Goal: Check status: Check status

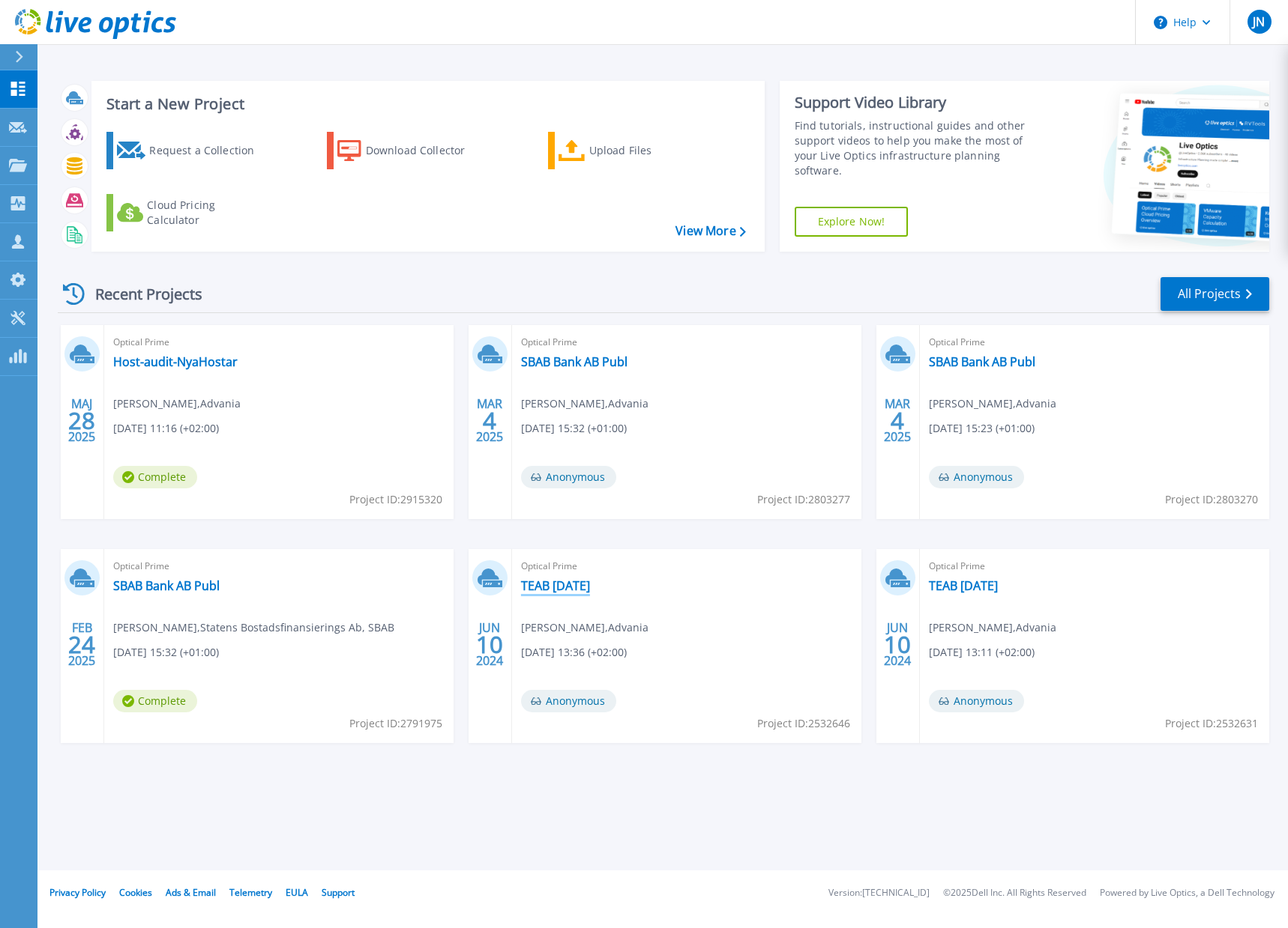
click at [559, 585] on link "TEAB [DATE]" at bounding box center [555, 586] width 69 height 15
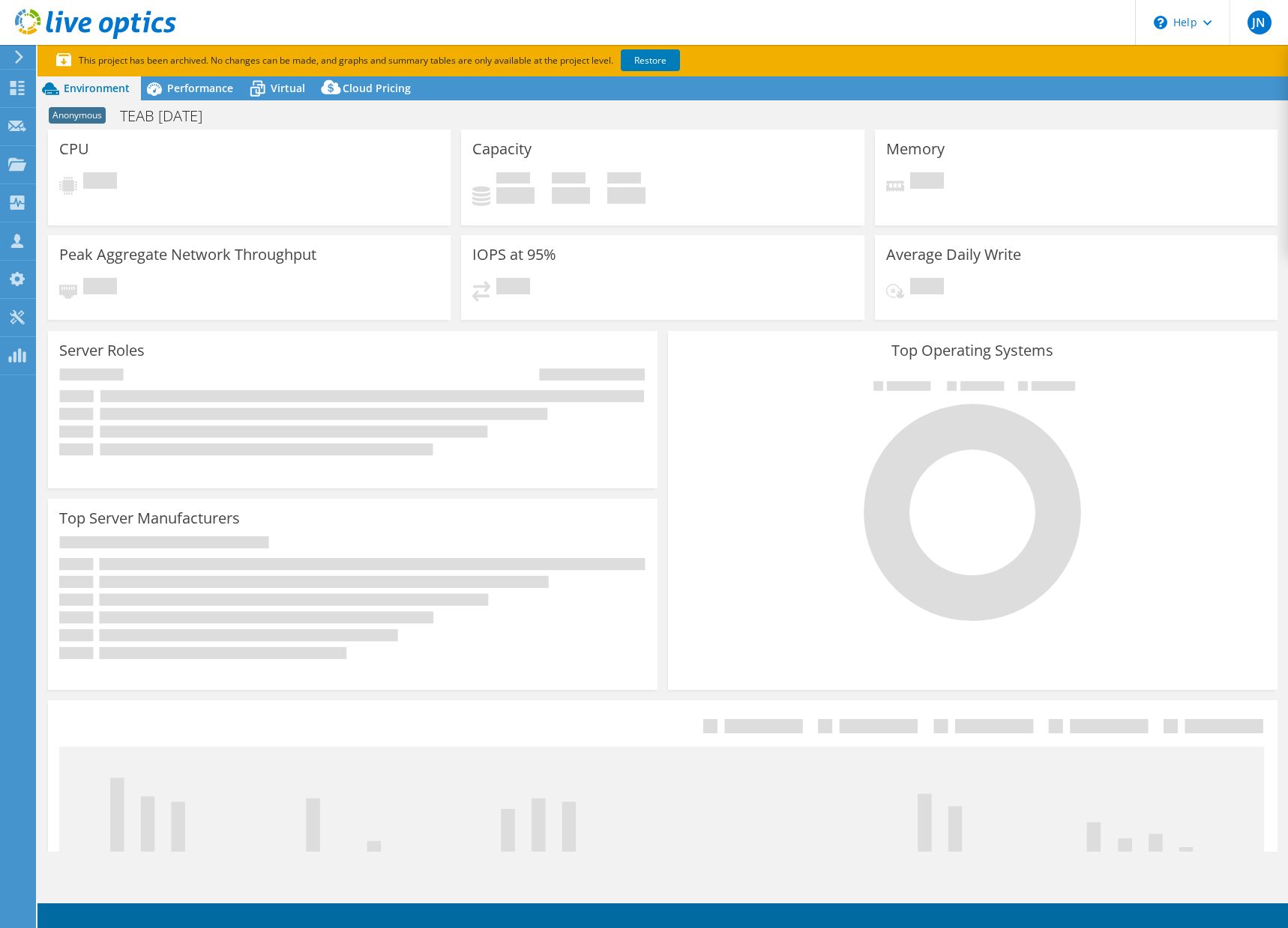
select select "USD"
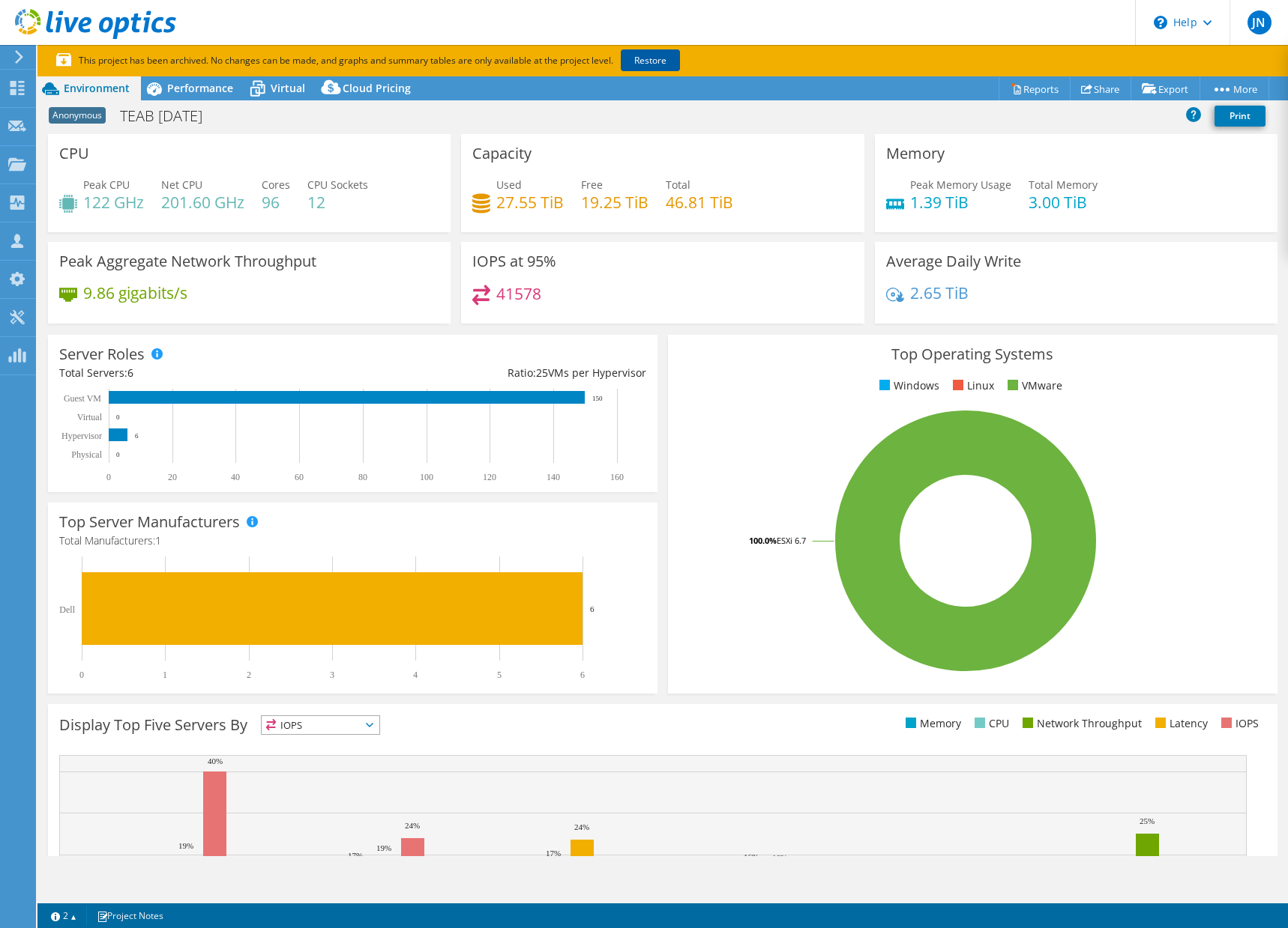
click at [642, 56] on link "Restore" at bounding box center [650, 60] width 59 height 22
click at [199, 91] on span "Performance" at bounding box center [199, 87] width 66 height 14
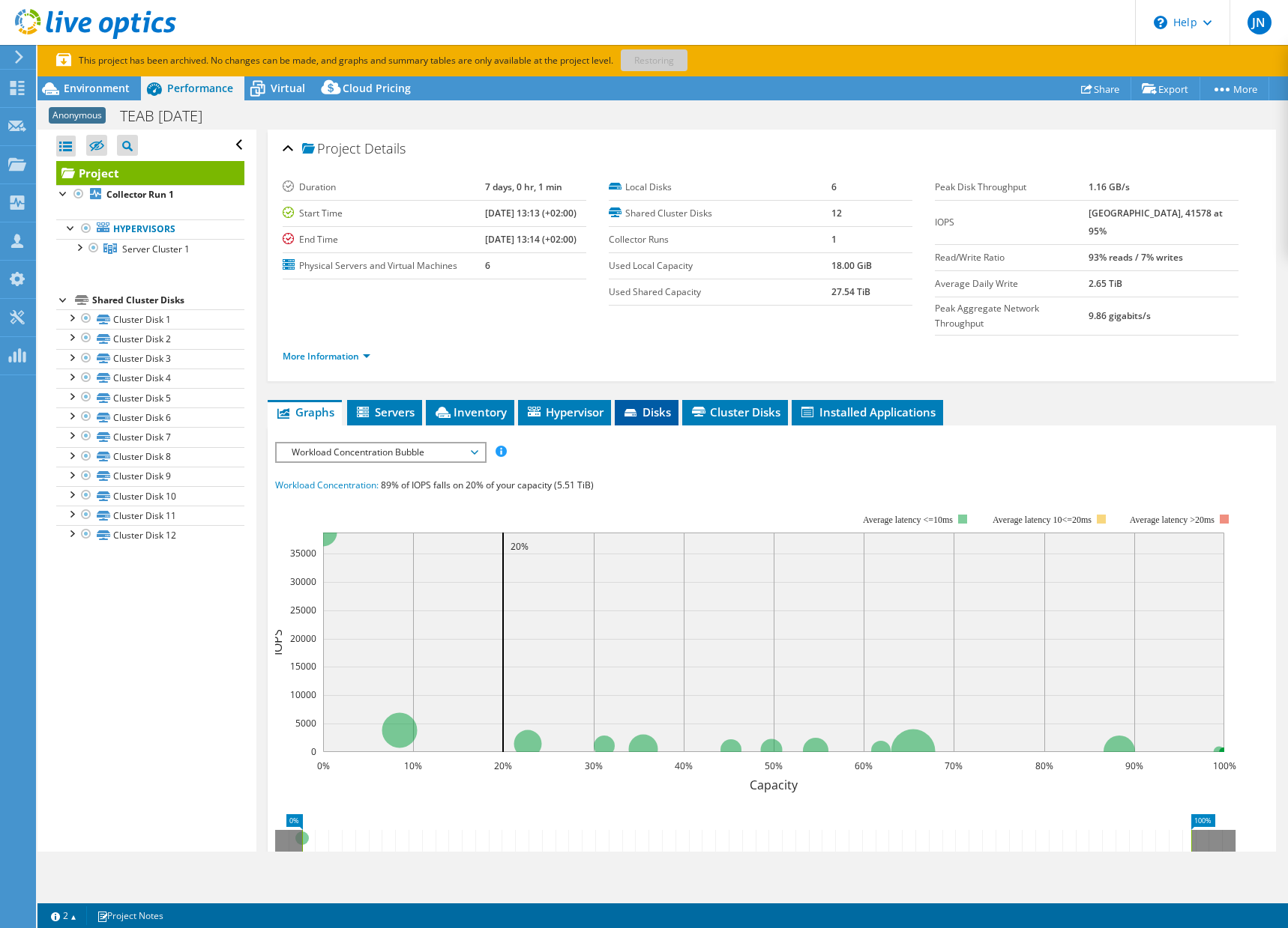
click at [647, 405] on span "Disks" at bounding box center [646, 412] width 49 height 15
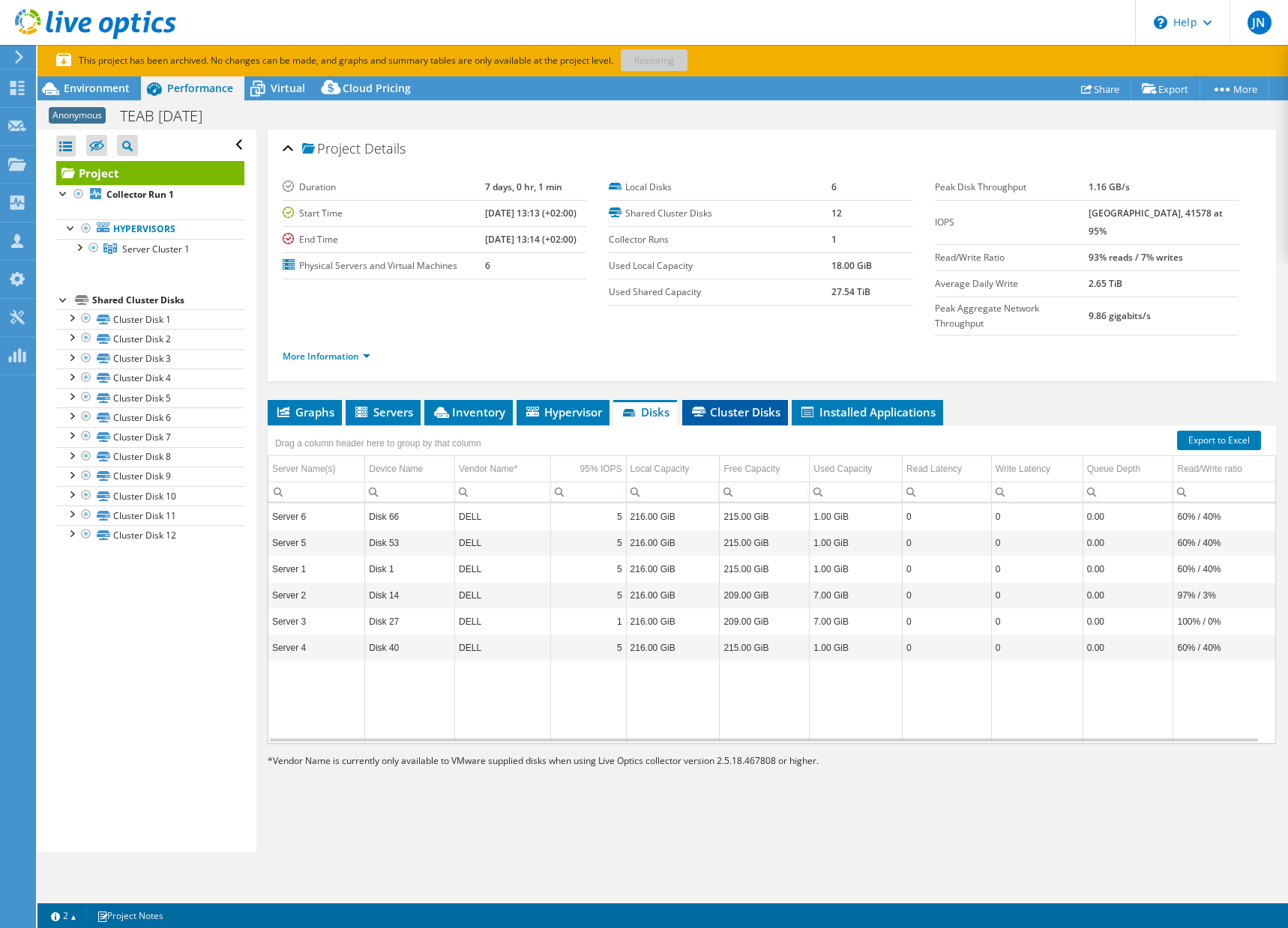
click at [713, 405] on span "Cluster Disks" at bounding box center [735, 412] width 91 height 15
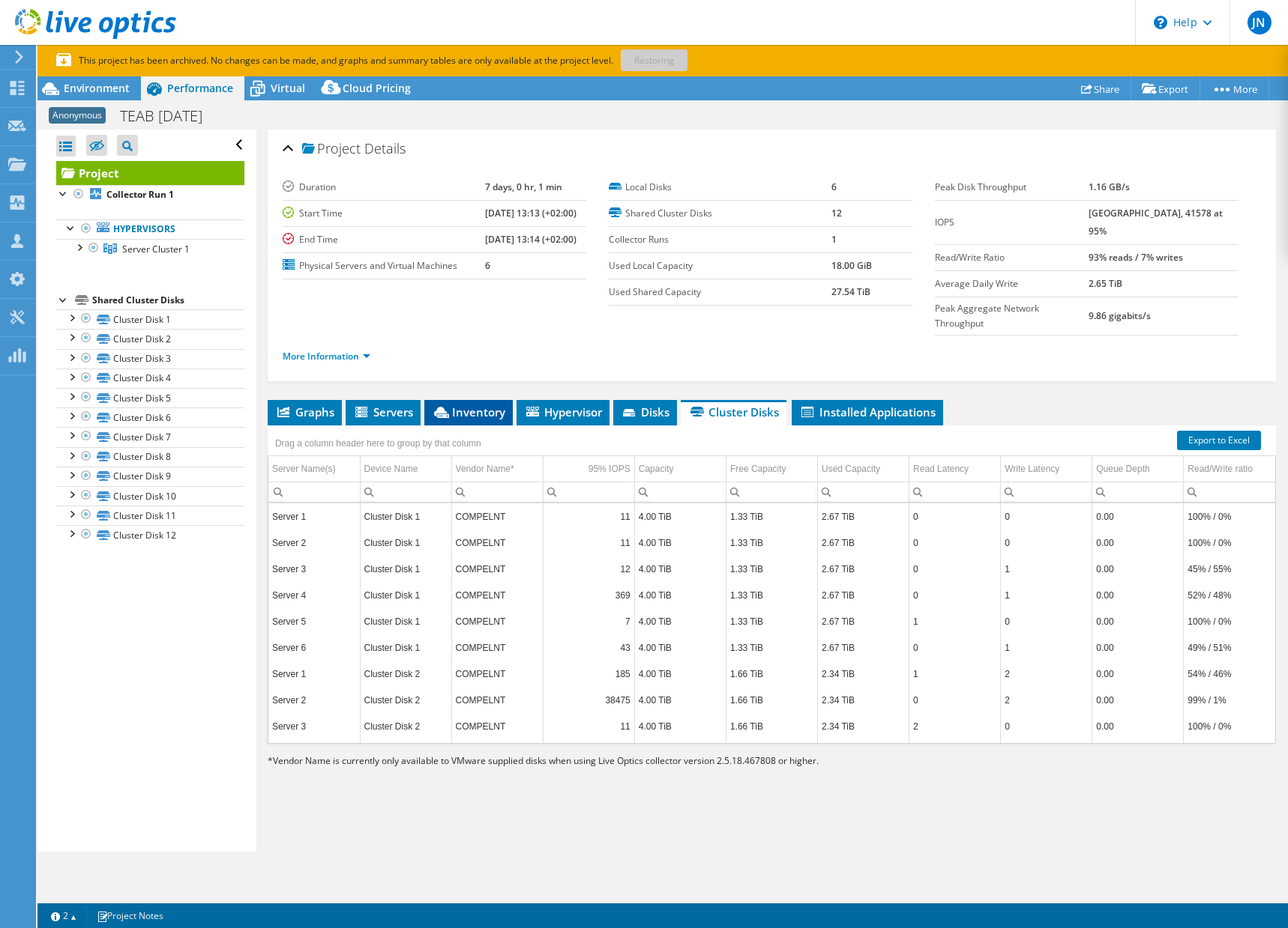
click at [486, 405] on span "Inventory" at bounding box center [468, 412] width 74 height 15
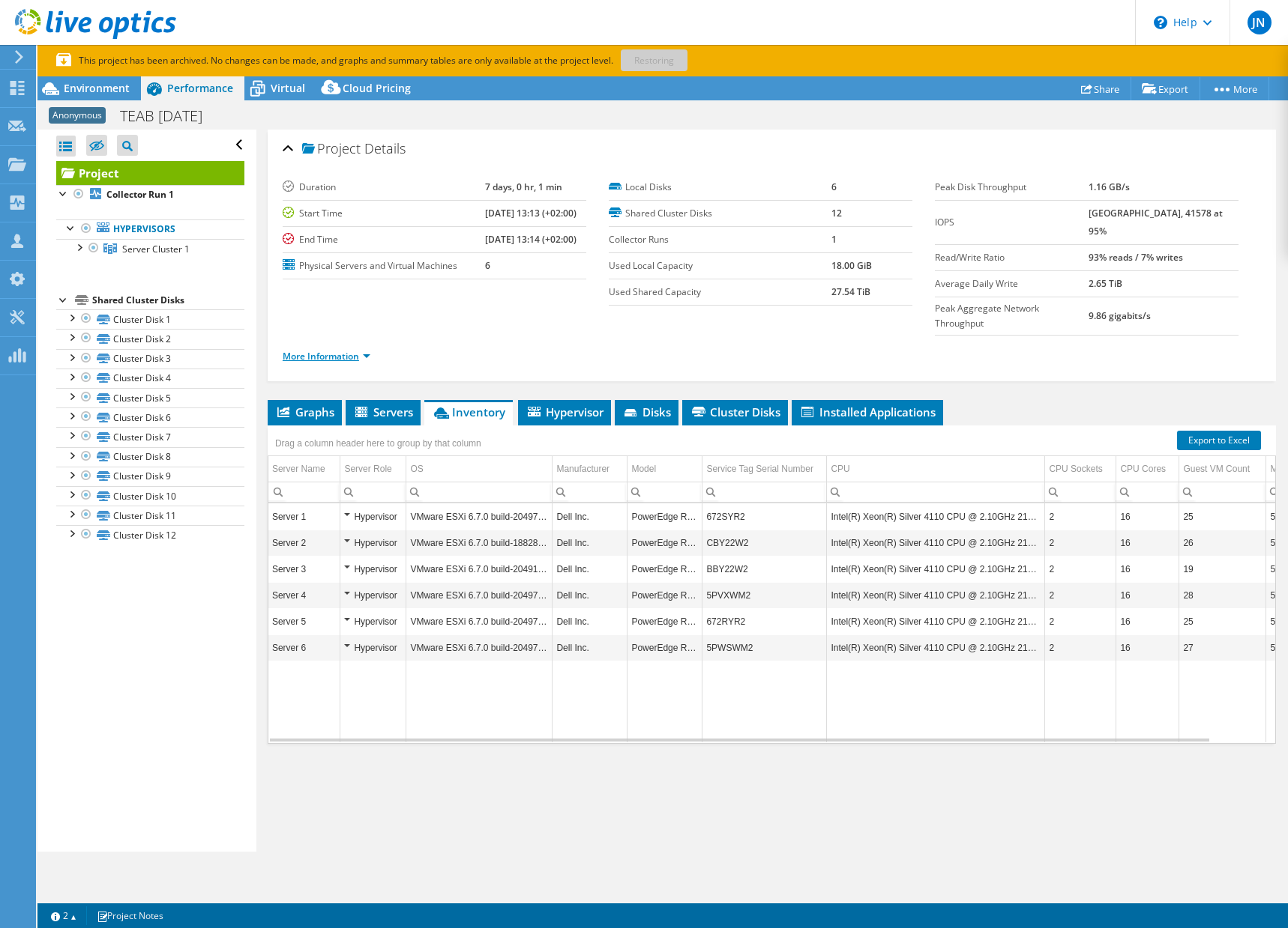
click at [366, 350] on link "More Information" at bounding box center [326, 356] width 87 height 12
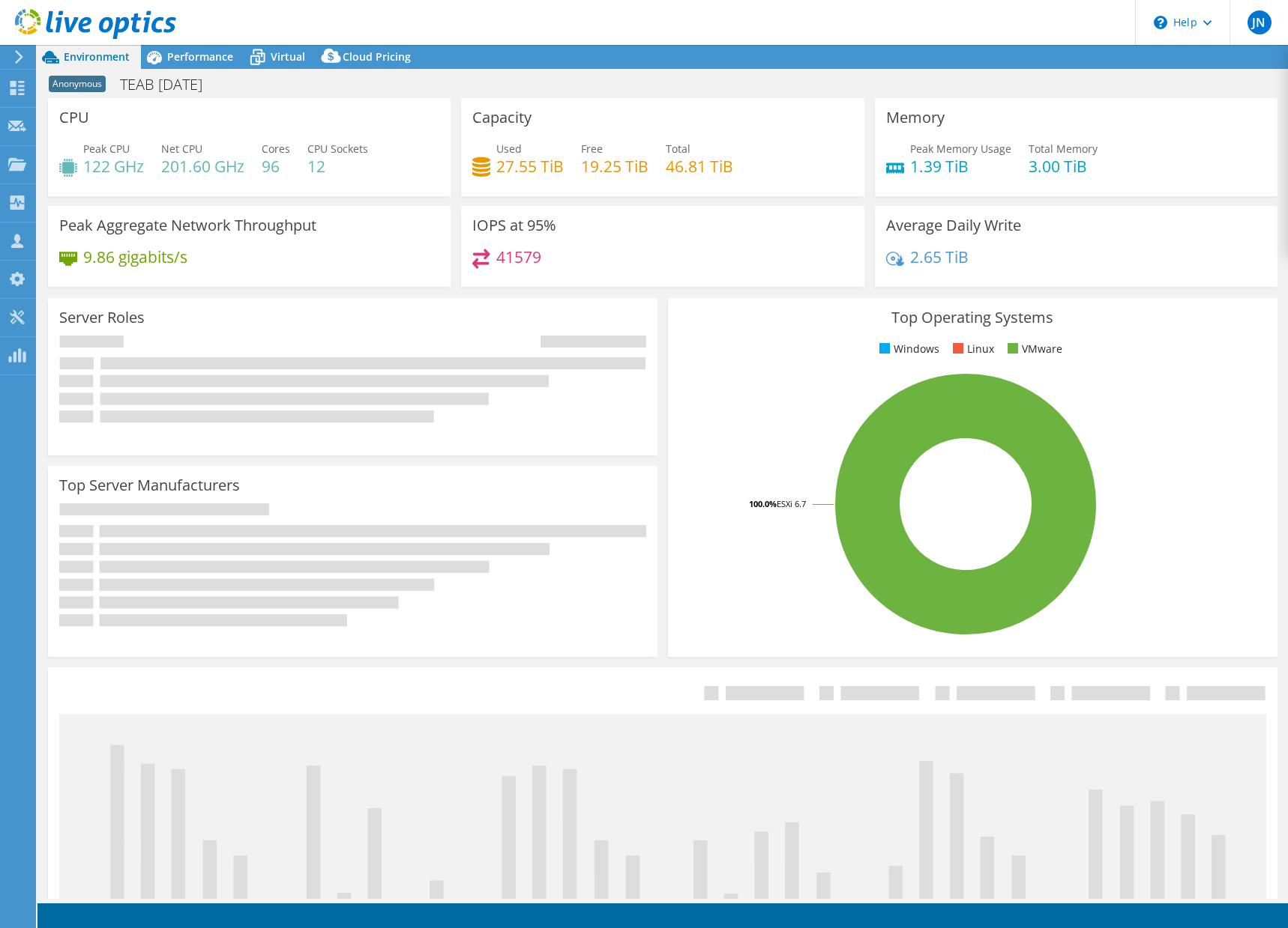
select select "USD"
